Goal: Task Accomplishment & Management: Complete application form

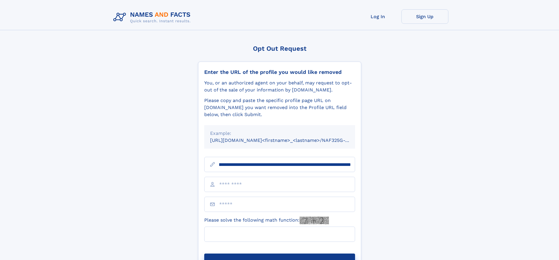
scroll to position [0, 65]
type input "**********"
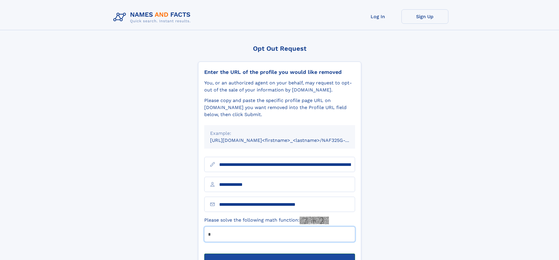
type input "*"
click at [279, 254] on button "Submit Opt Out Request" at bounding box center [279, 263] width 151 height 19
